Goal: Task Accomplishment & Management: Manage account settings

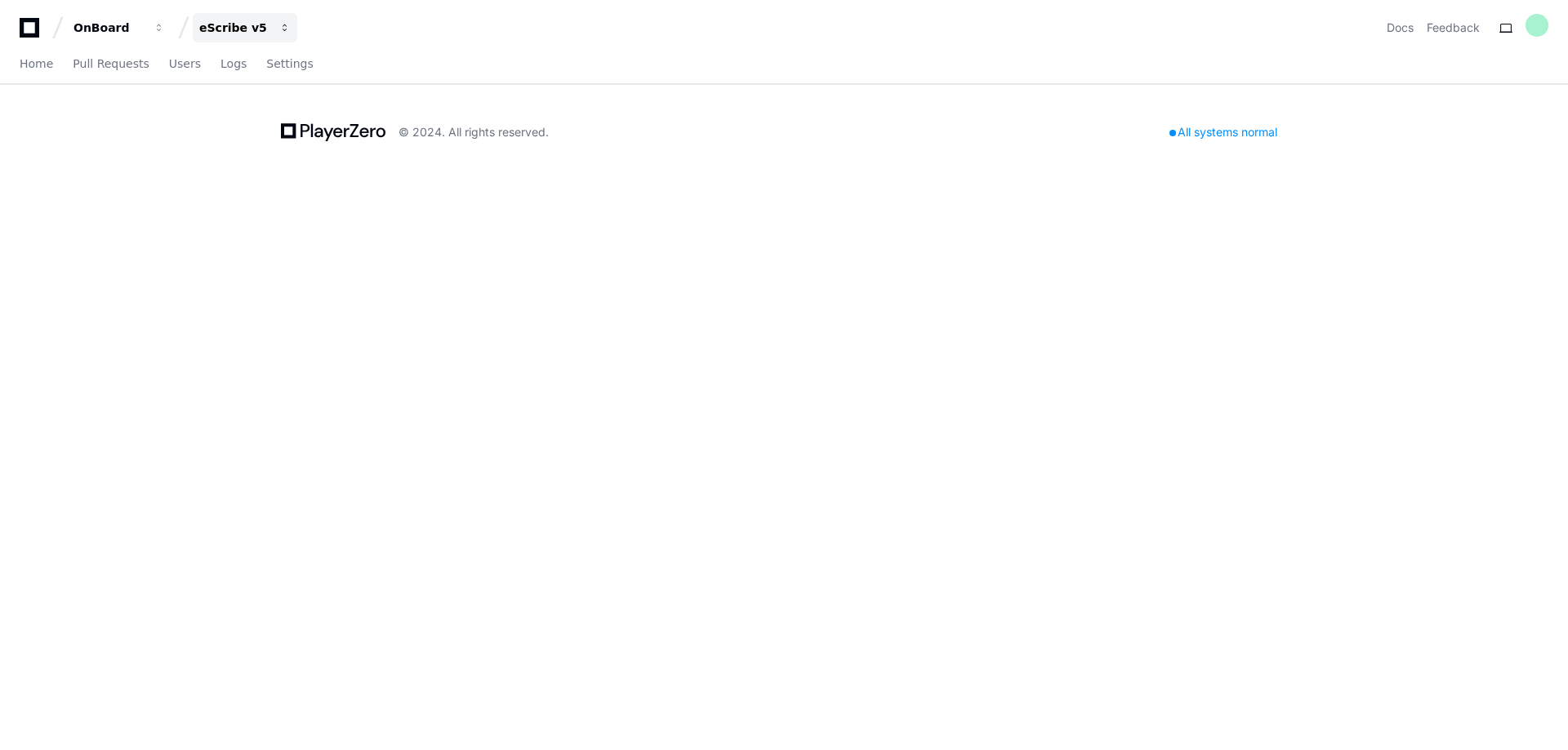
click at [258, 36] on button "eScribe v5" at bounding box center [244, 27] width 104 height 30
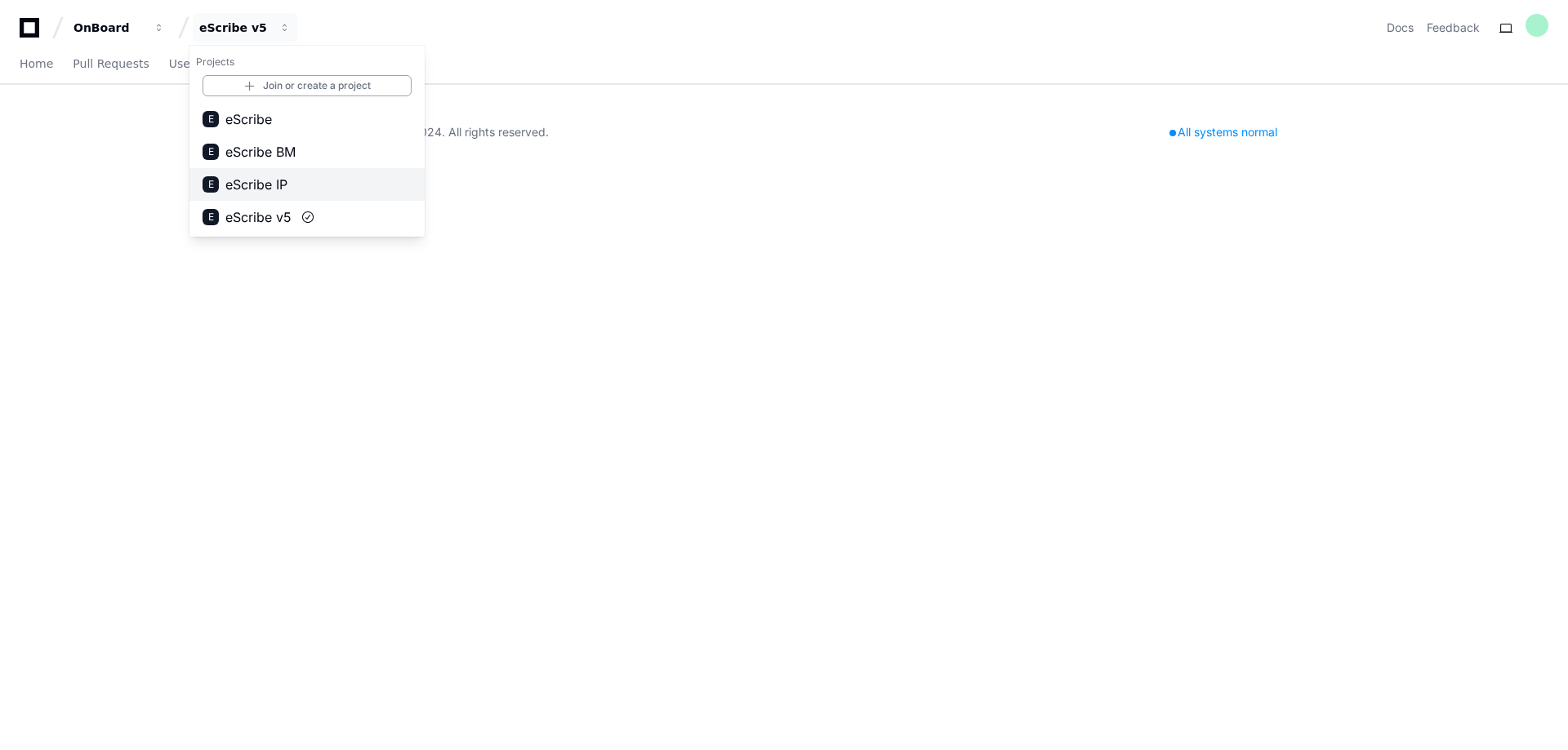
click at [277, 185] on span "eScribe IP" at bounding box center [256, 184] width 62 height 20
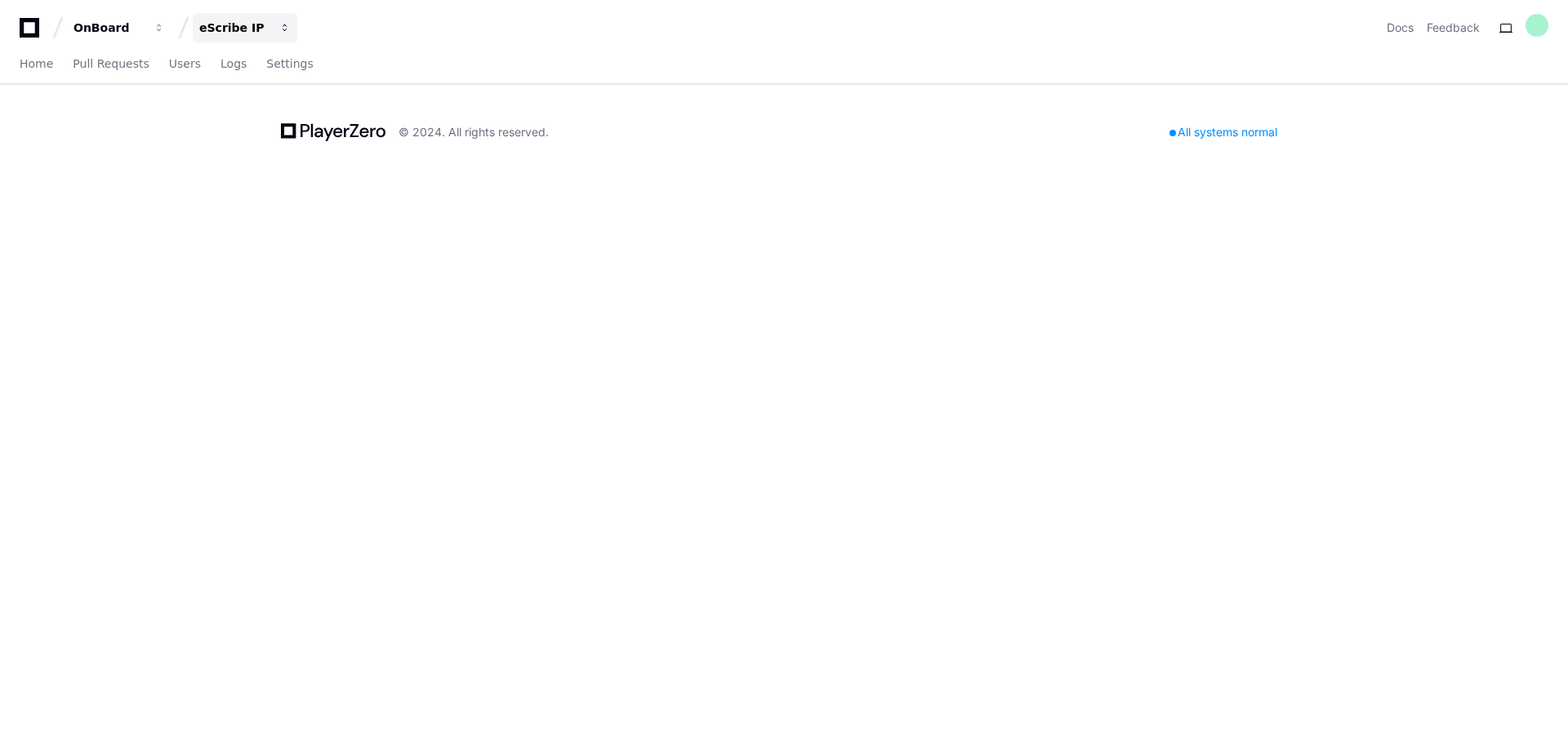
click at [272, 29] on button "eScribe IP" at bounding box center [244, 27] width 104 height 30
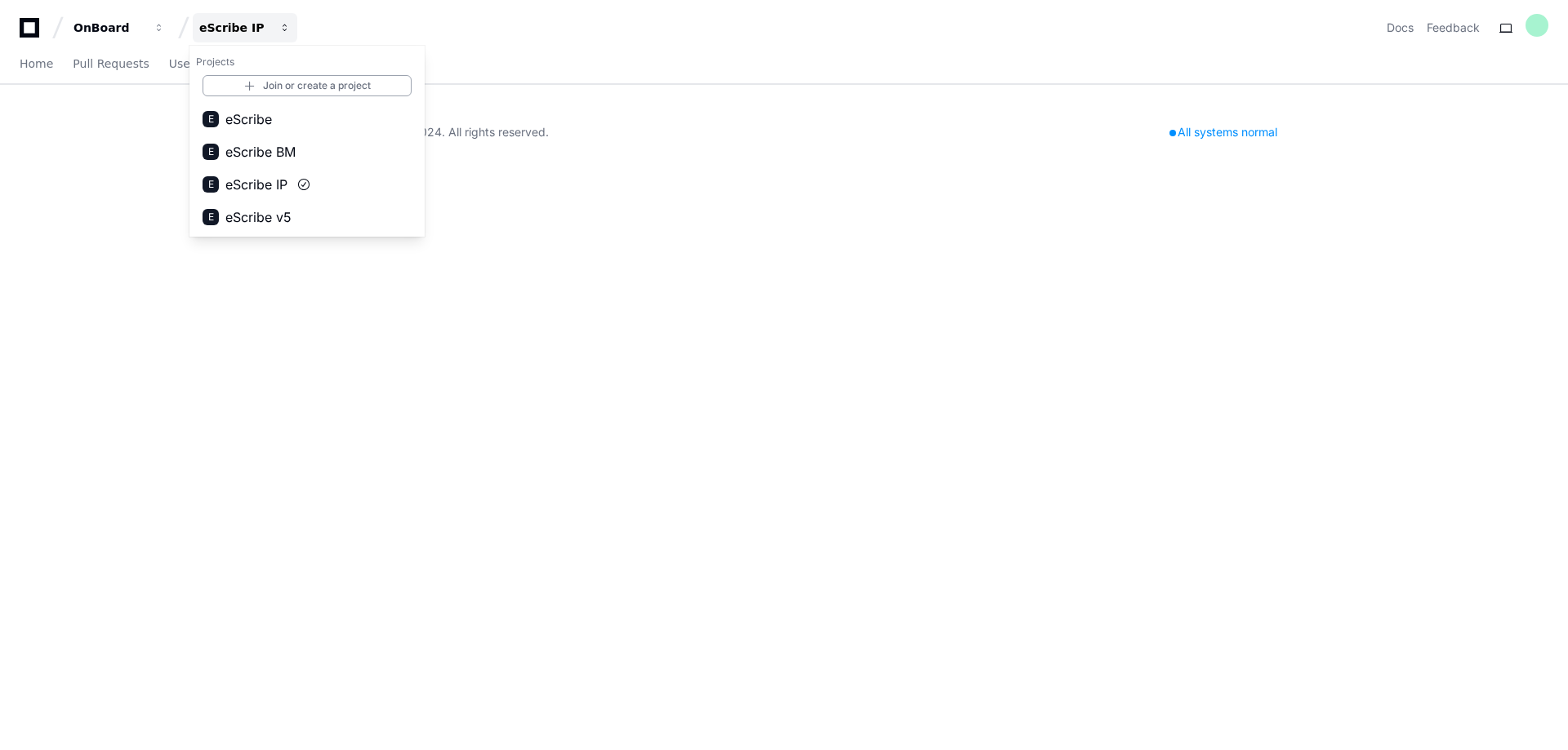
click at [290, 29] on span "button" at bounding box center [284, 27] width 11 height 11
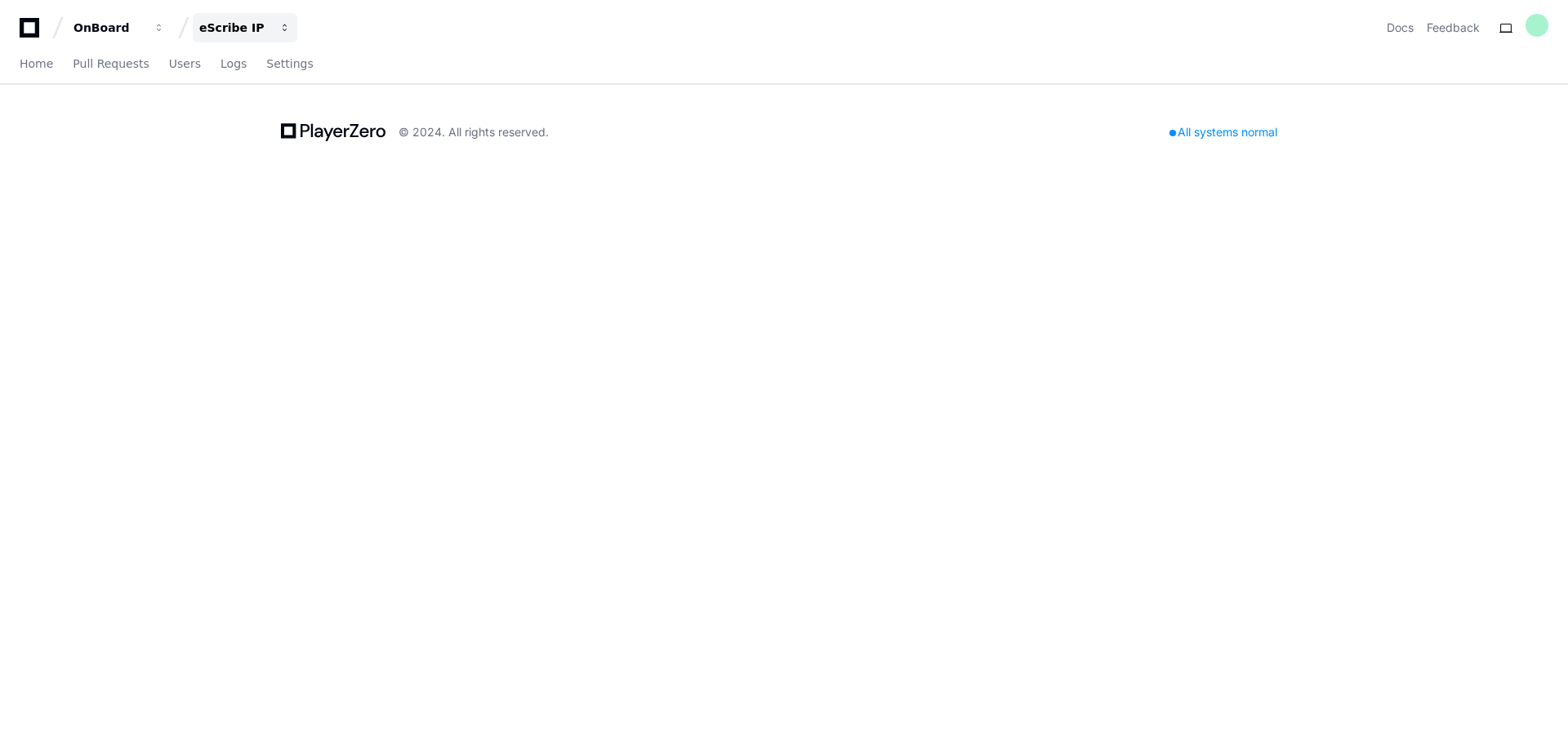
click at [286, 30] on span "button" at bounding box center [284, 27] width 11 height 11
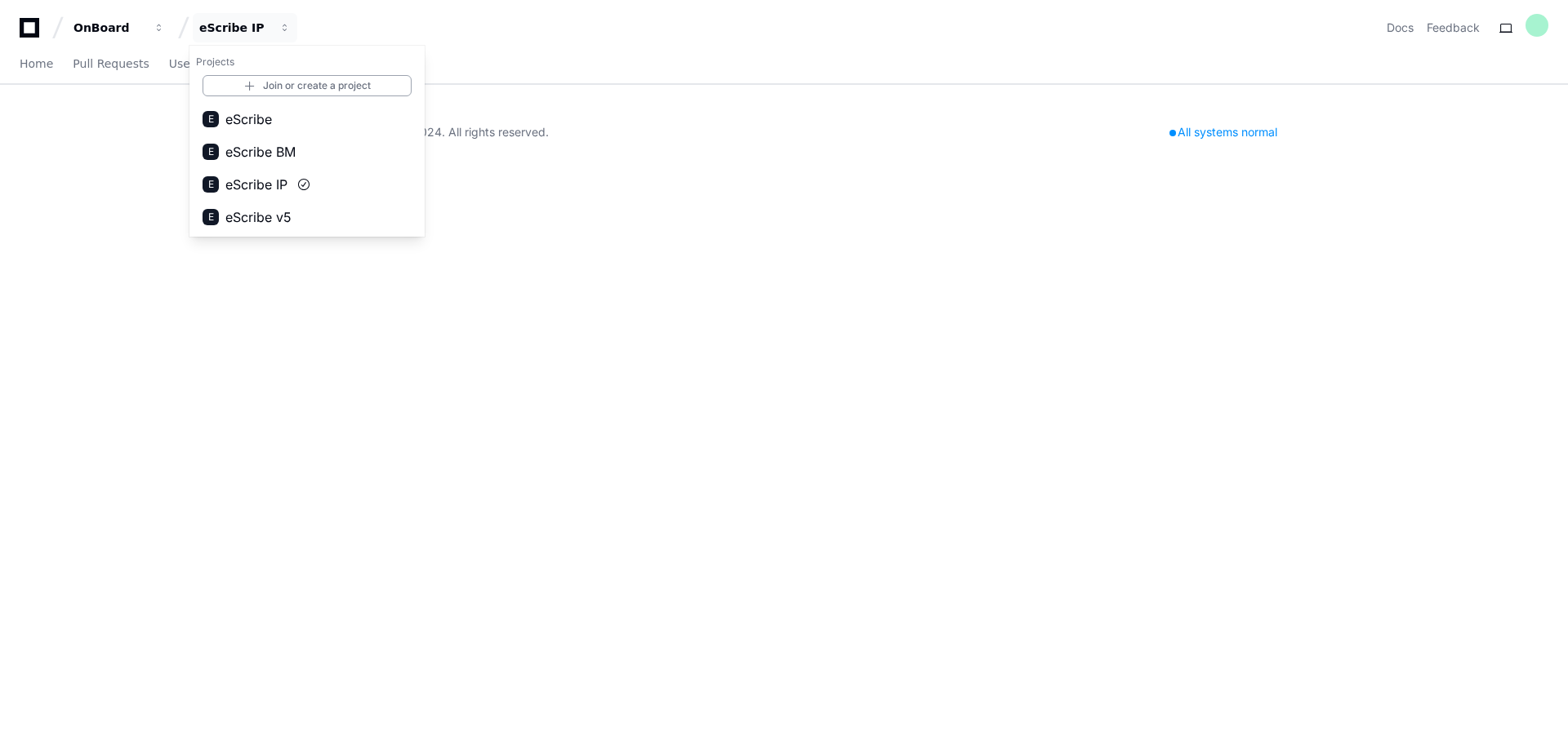
click at [748, 412] on div "OnBoard eScribe IP Projects Join or create a project E eScribe E eScribe BM E e…" at bounding box center [784, 375] width 1568 height 750
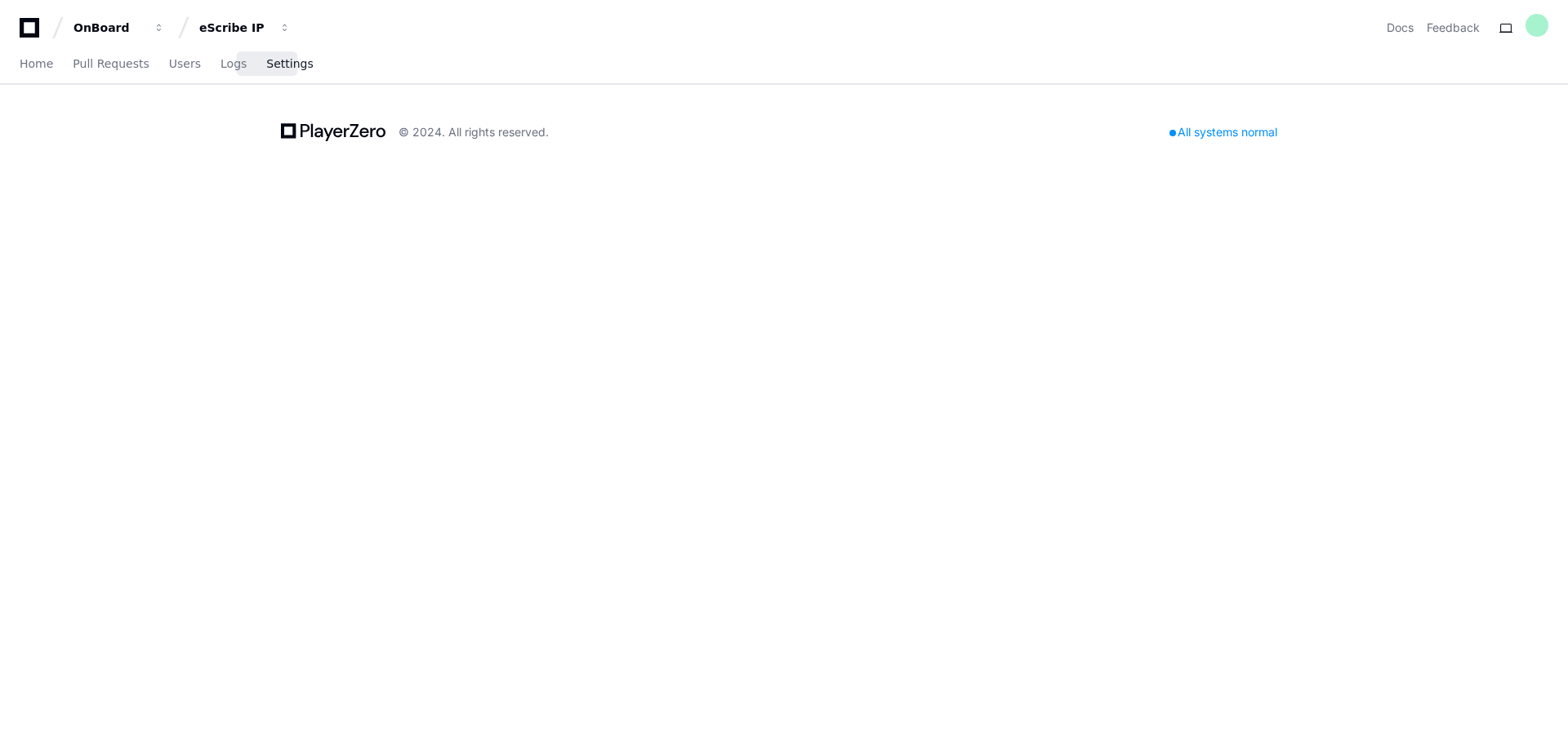
click at [266, 66] on span "Settings" at bounding box center [289, 64] width 47 height 10
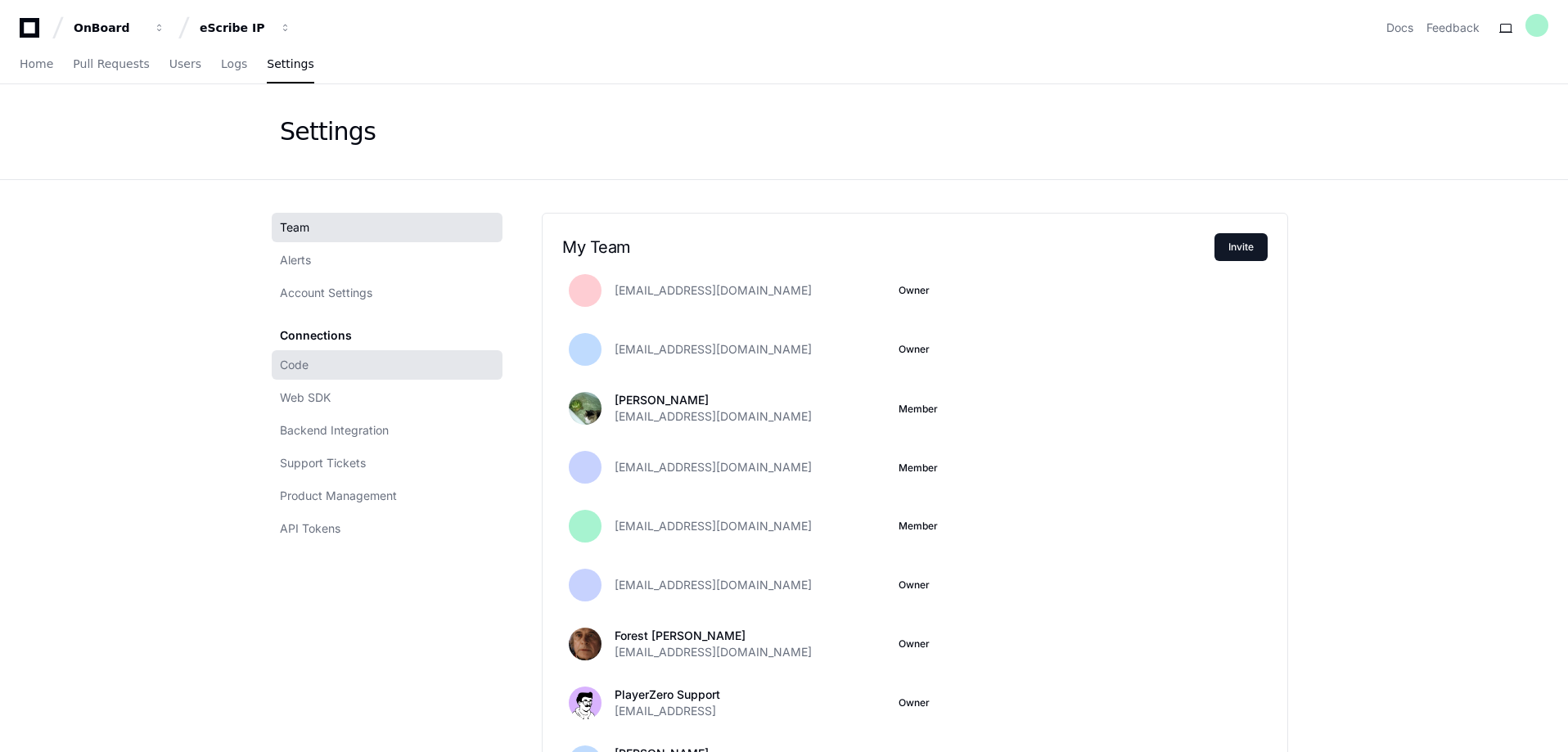
click at [317, 373] on link "Code" at bounding box center [387, 365] width 230 height 30
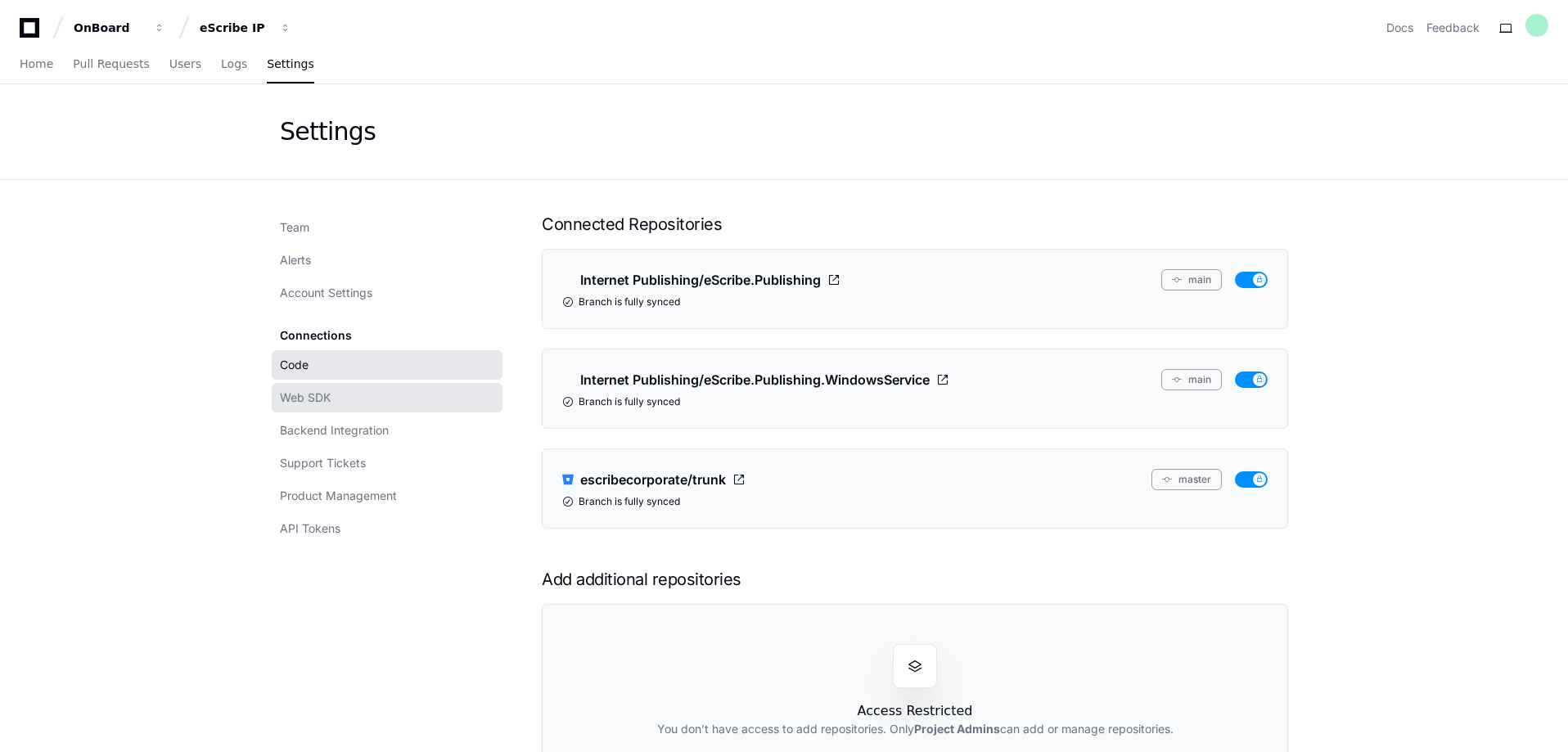
click at [321, 403] on span "Web SDK" at bounding box center [305, 397] width 51 height 16
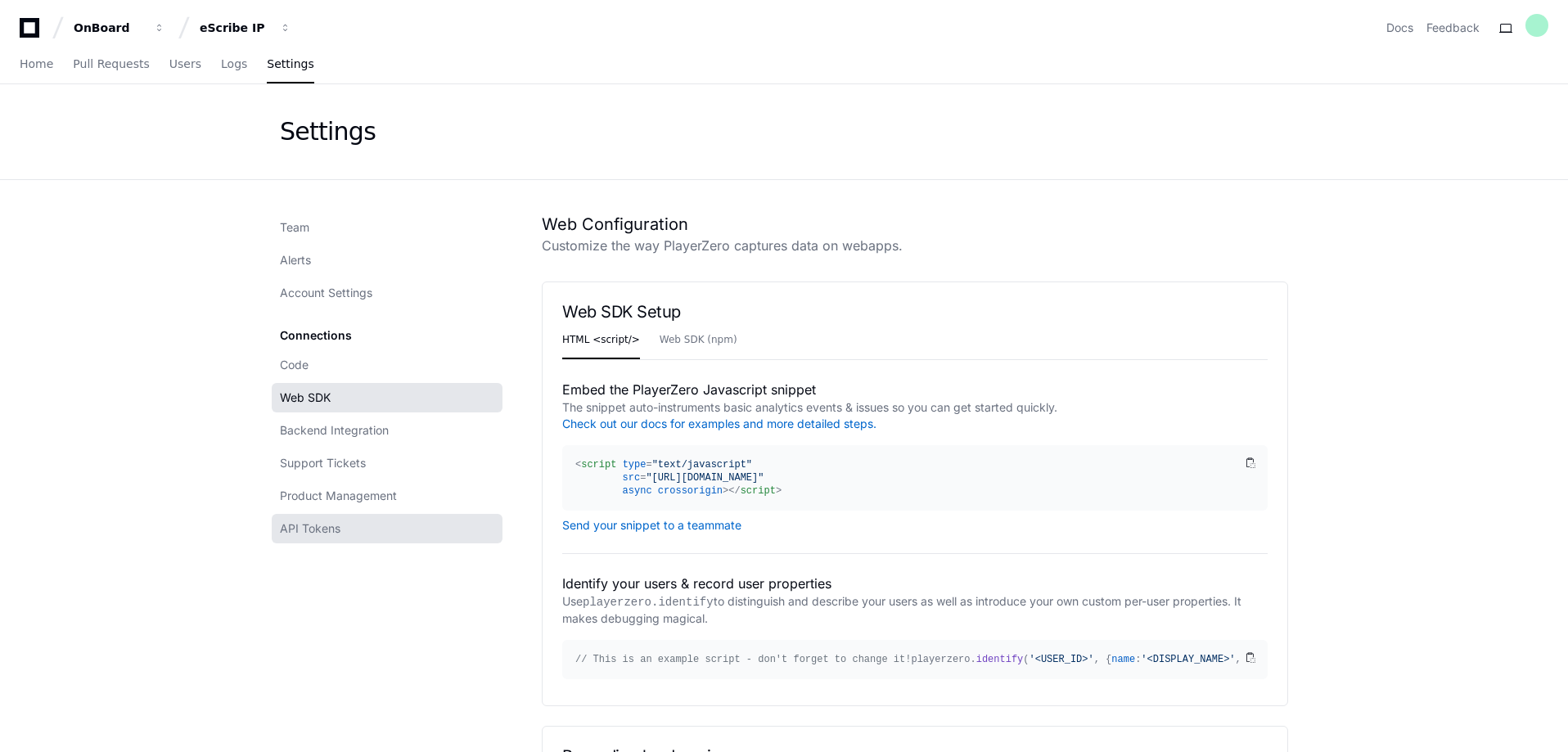
click at [330, 525] on span "API Tokens" at bounding box center [310, 528] width 60 height 16
